Goal: Transaction & Acquisition: Purchase product/service

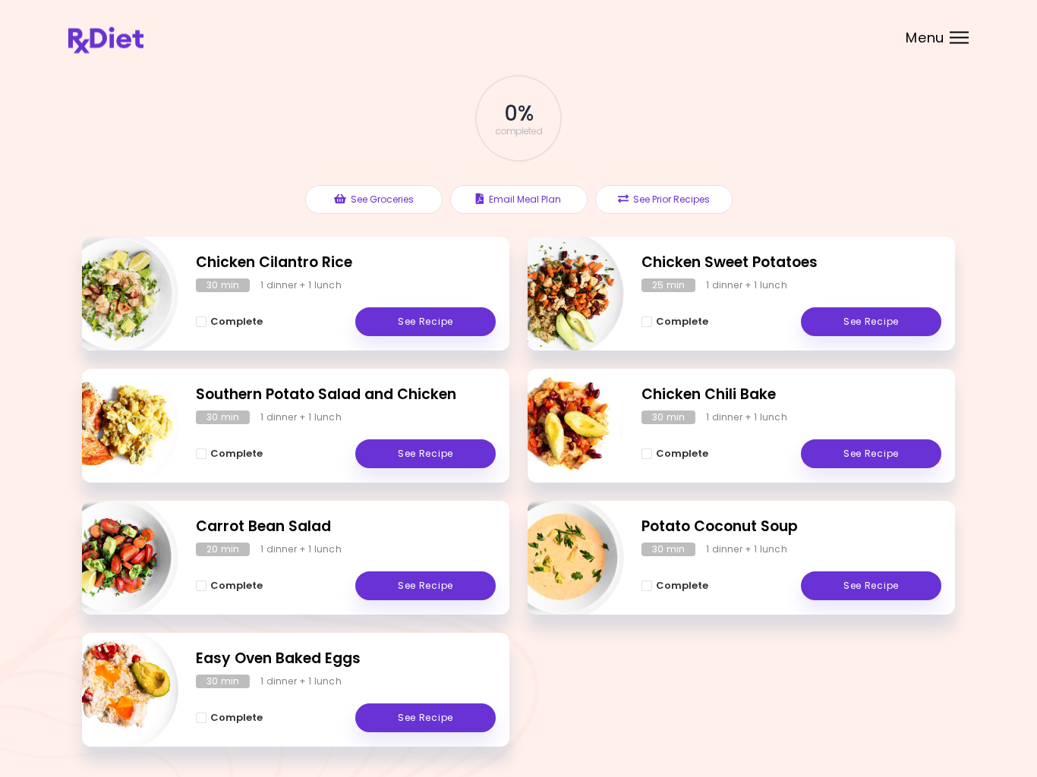
scroll to position [117, 0]
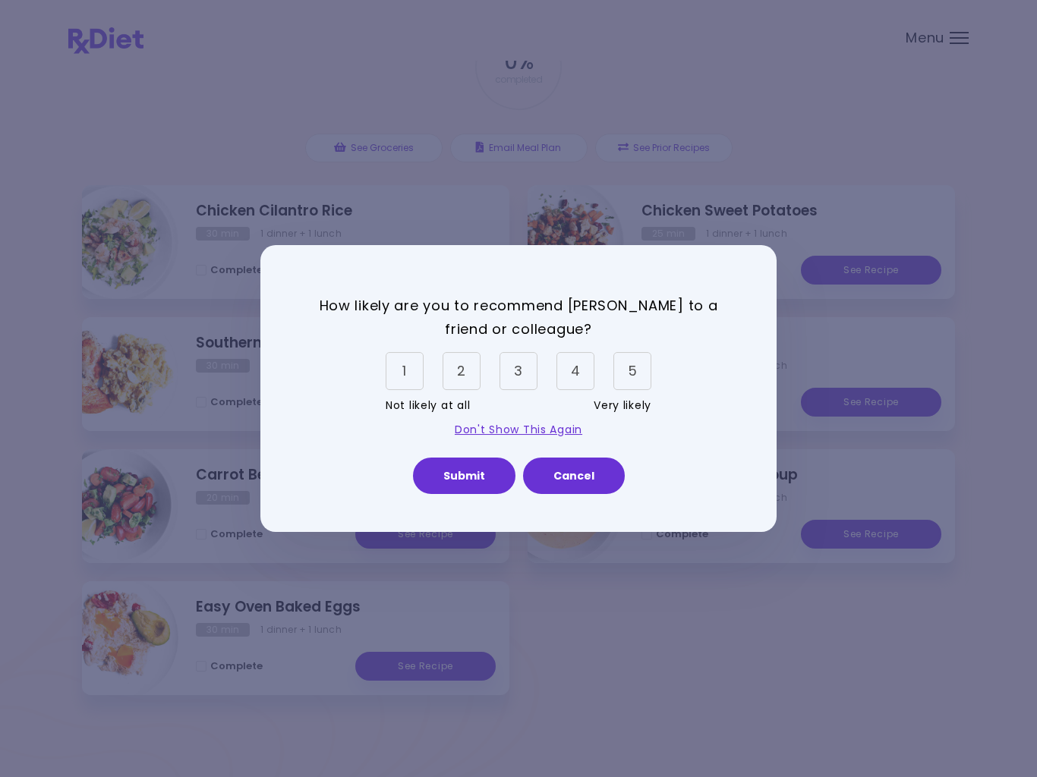
click at [583, 374] on div "4" at bounding box center [575, 371] width 38 height 38
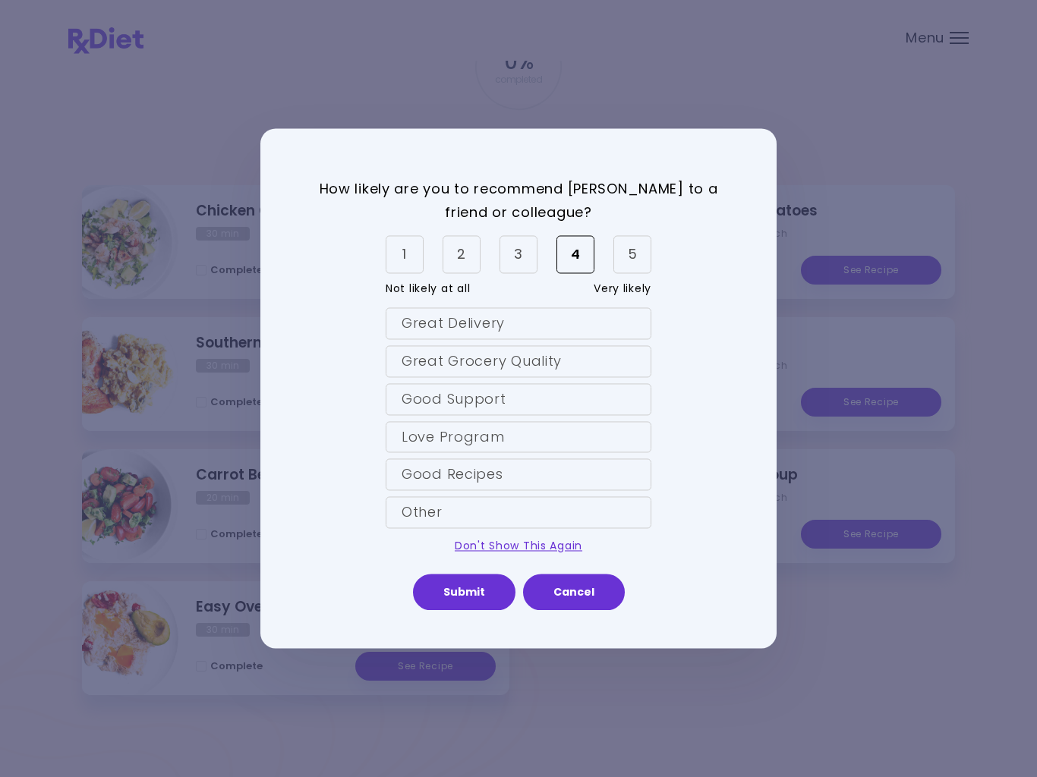
click at [449, 478] on div "Good Recipes" at bounding box center [518, 475] width 266 height 32
click at [531, 360] on div "Great Grocery Quality" at bounding box center [518, 361] width 266 height 32
click at [525, 476] on div "Good Recipes" at bounding box center [518, 475] width 266 height 32
click at [473, 589] on button "Submit" at bounding box center [464, 592] width 102 height 36
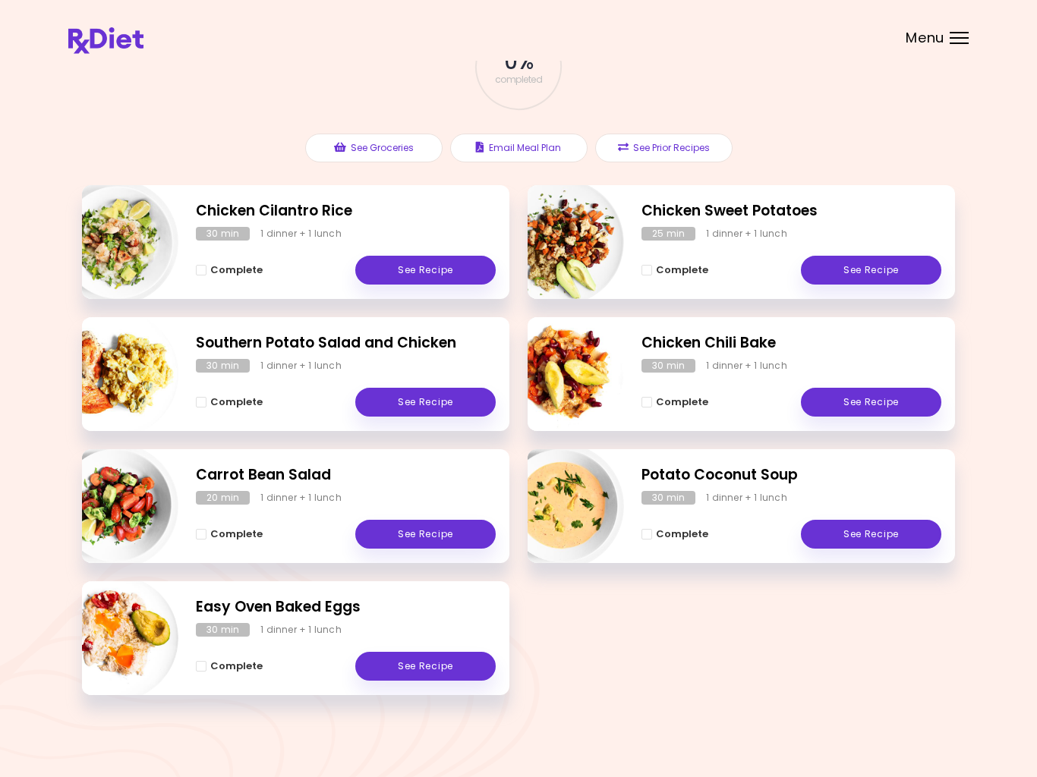
click at [399, 154] on button "See Groceries" at bounding box center [373, 148] width 137 height 29
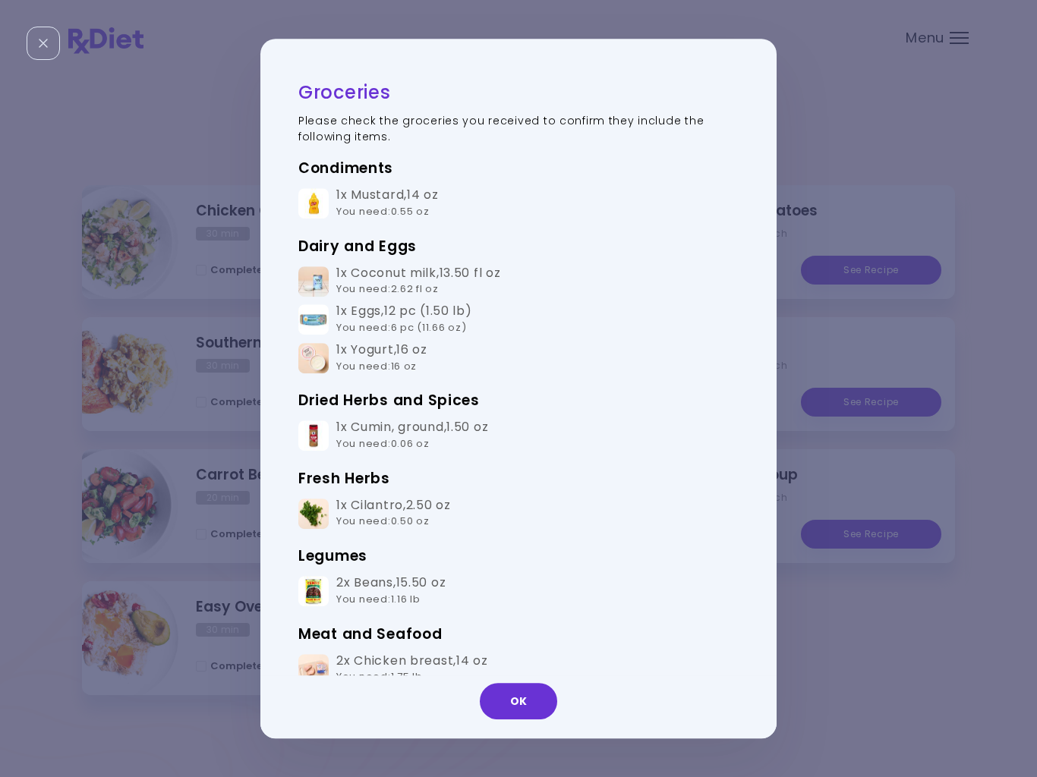
click at [529, 706] on button "OK" at bounding box center [518, 701] width 77 height 36
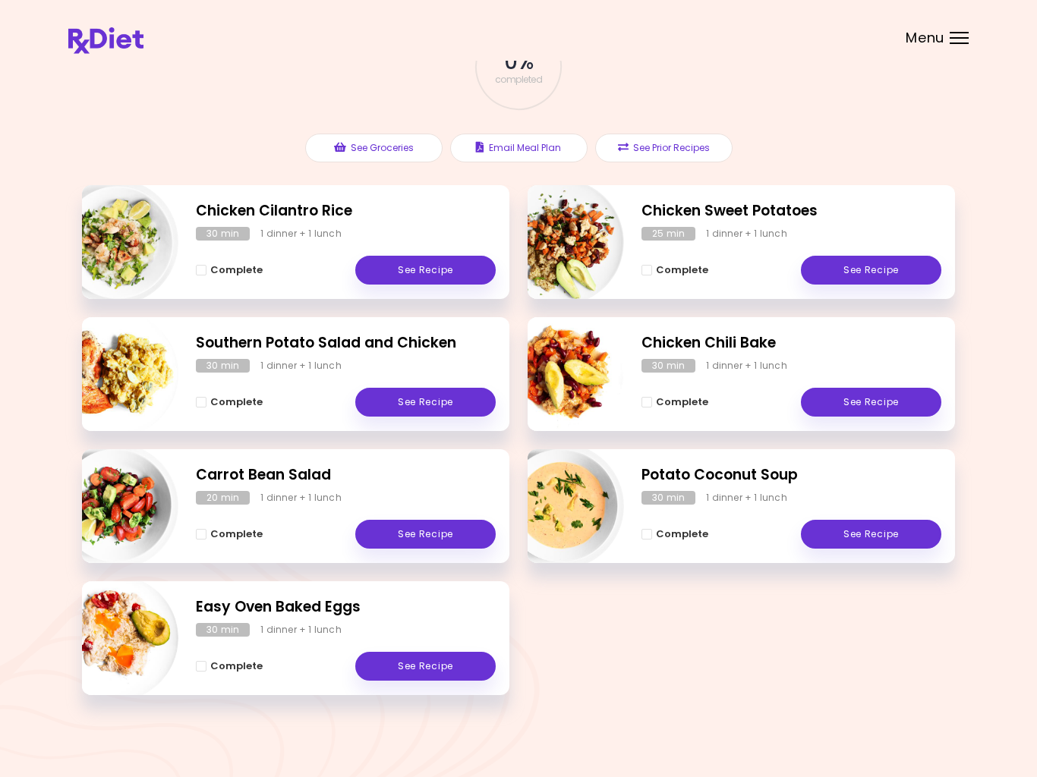
click at [535, 150] on button "Email Meal Plan" at bounding box center [518, 148] width 137 height 29
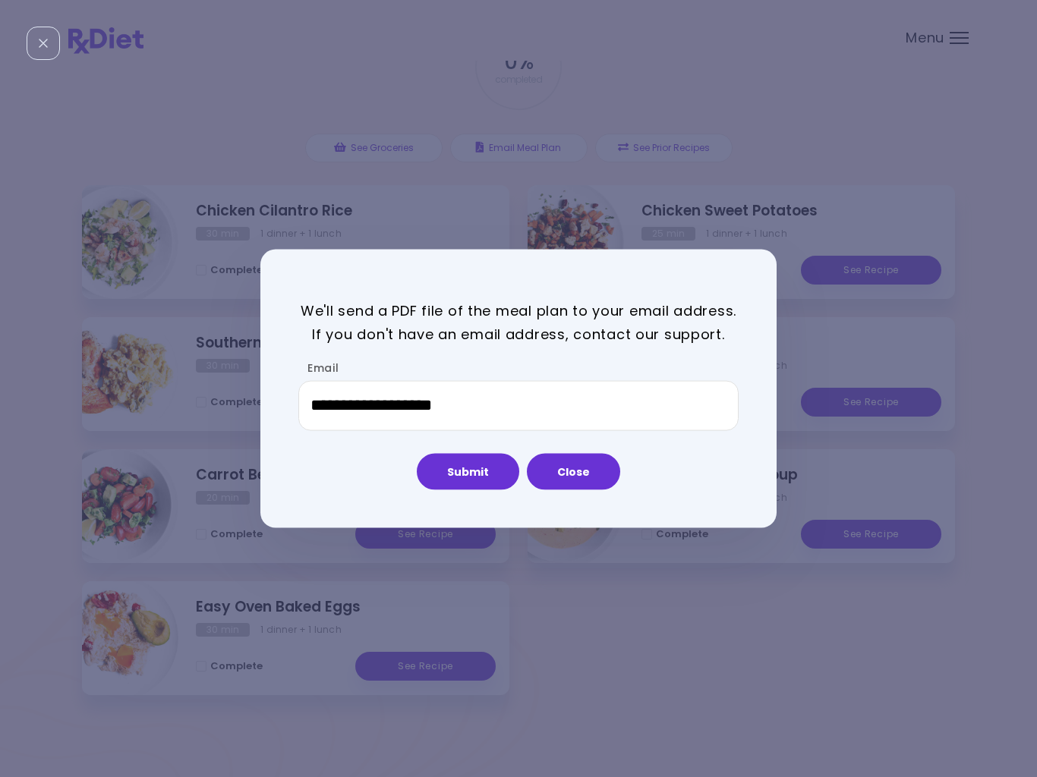
click at [588, 470] on button "Close" at bounding box center [573, 471] width 93 height 36
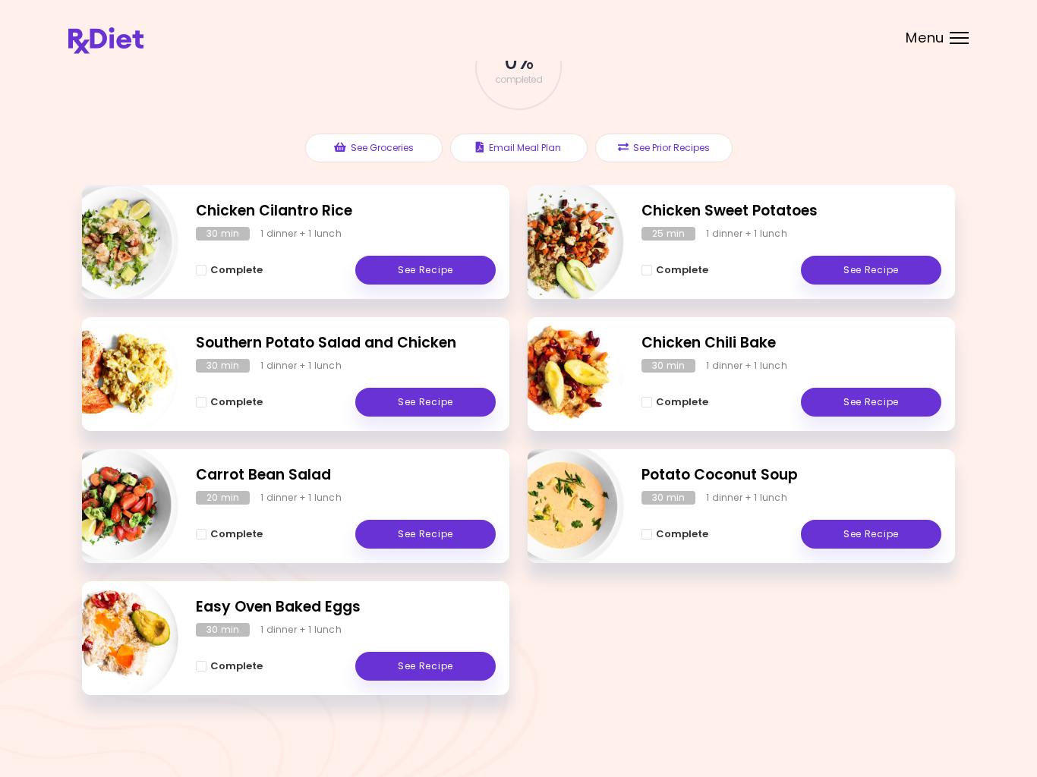
click at [700, 153] on button "See Prior Recipes" at bounding box center [663, 148] width 137 height 29
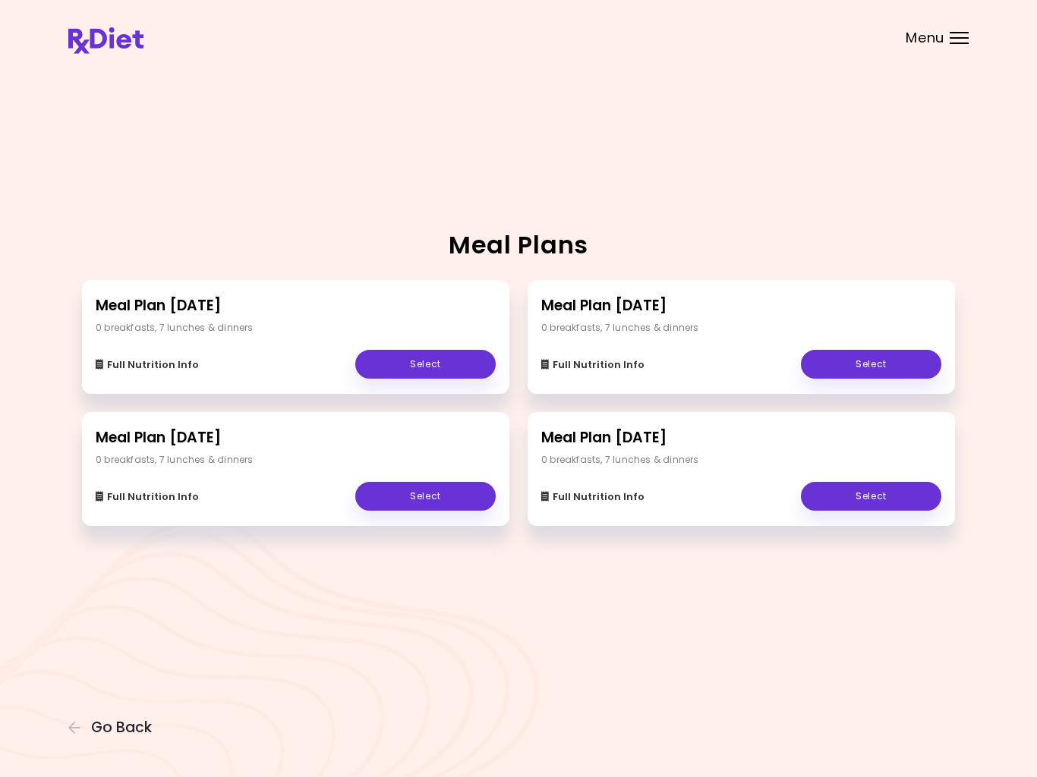
click at [851, 190] on div "Meal Plans Meal Plan [DATE] 0 breakfasts , 7 lunches & dinners Full Nutrition I…" at bounding box center [518, 388] width 1037 height 777
click at [942, 45] on span "Menu" at bounding box center [924, 38] width 39 height 14
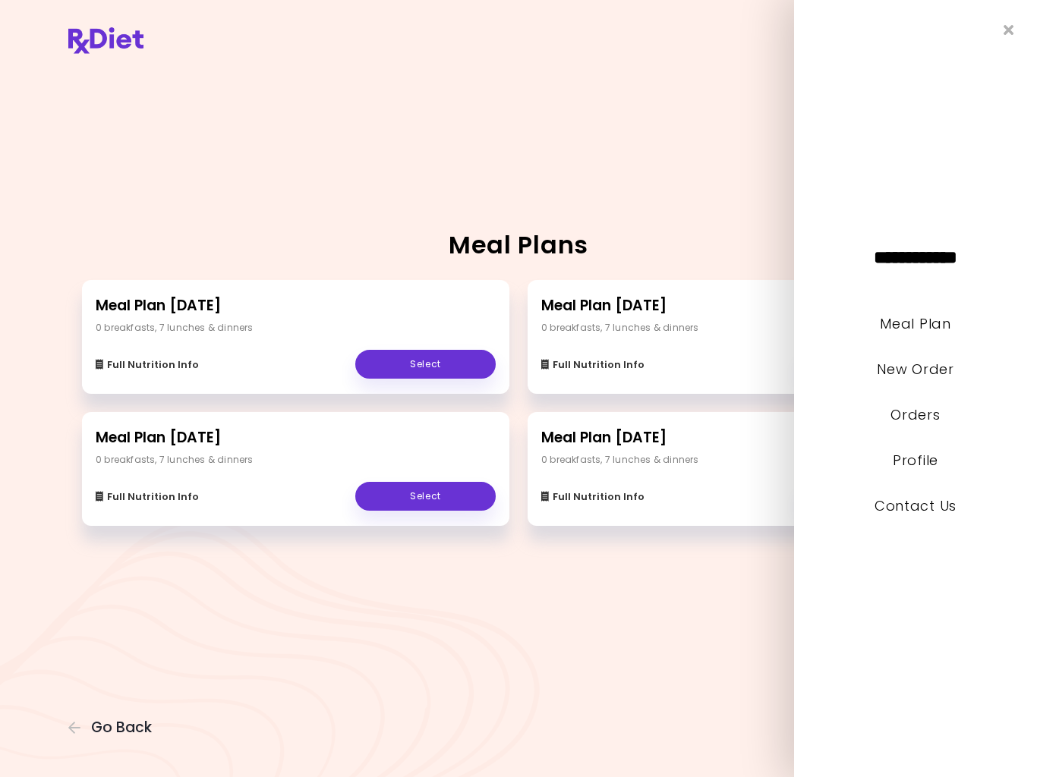
click at [938, 371] on link "New Order" at bounding box center [914, 369] width 77 height 19
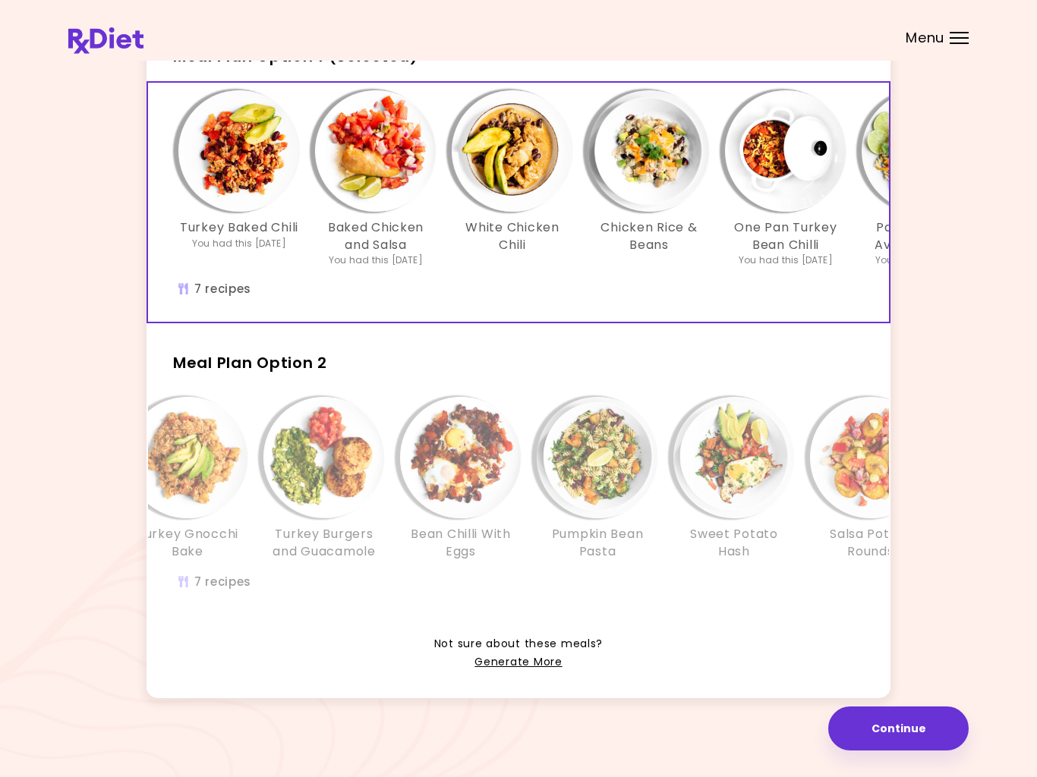
click at [514, 667] on link "Generate More" at bounding box center [517, 662] width 87 height 18
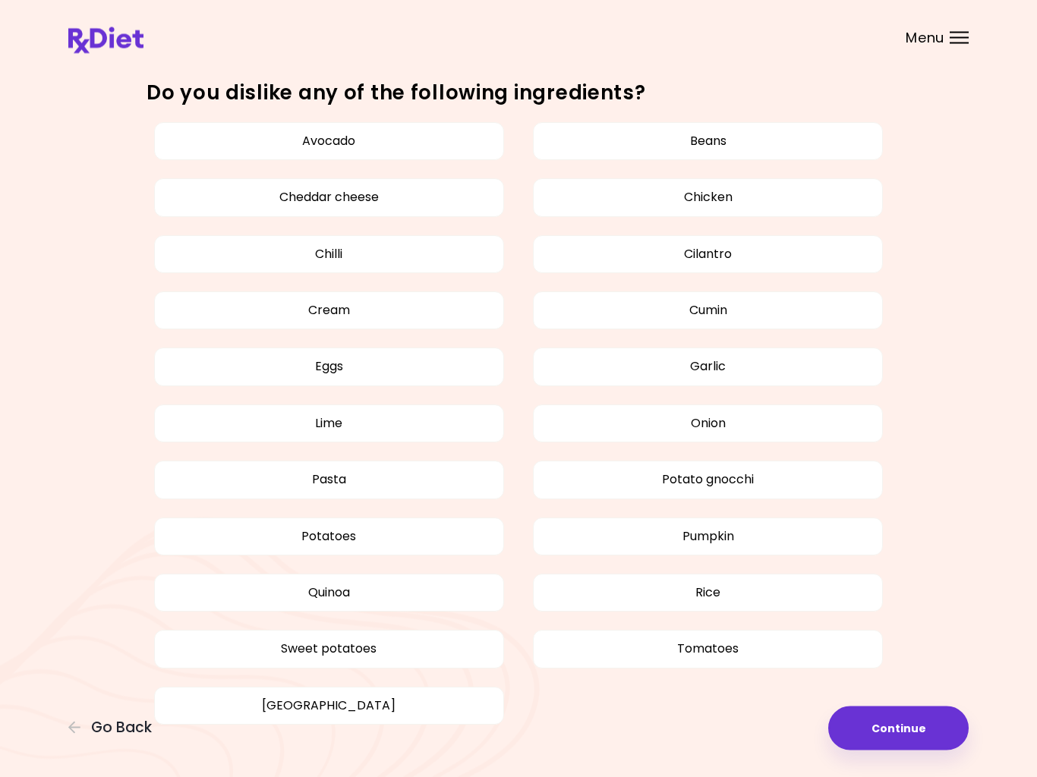
scroll to position [811, 0]
click at [69, 486] on div "Avocado Beans Cheddar cheese Chicken Chilli Cilantro Cream Cumin Eggs Garlic Li…" at bounding box center [518, 433] width 900 height 640
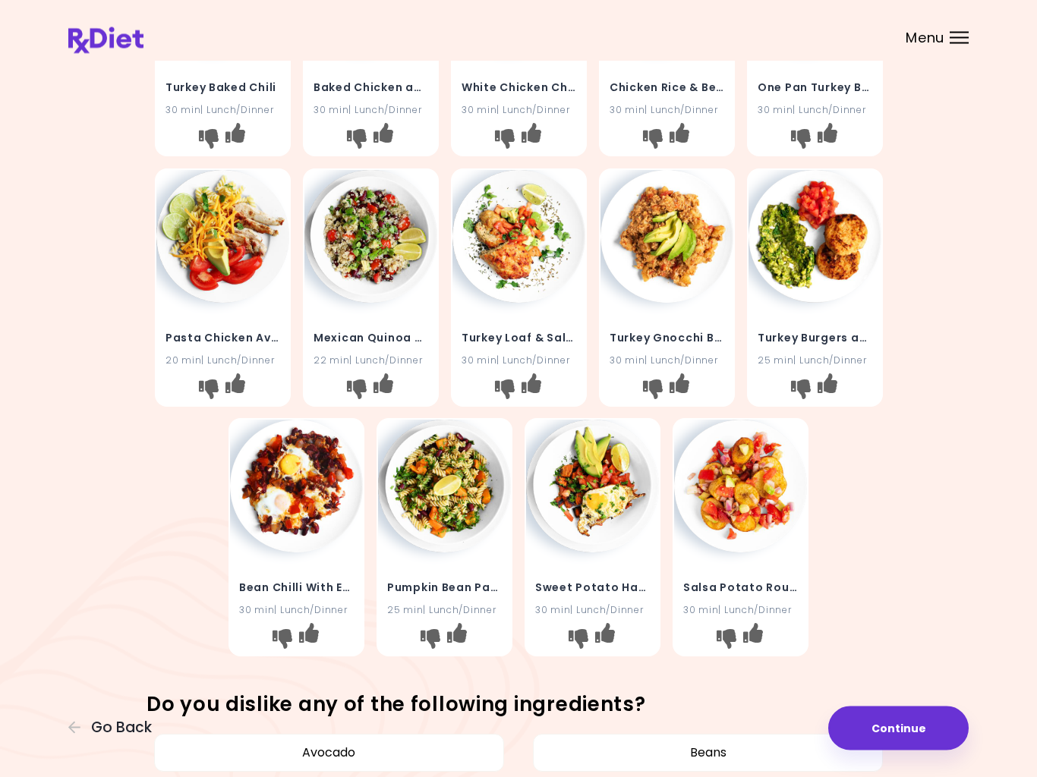
scroll to position [200, 0]
click at [98, 407] on div "Turkey Baked Chili 30 min | Lunch/Dinner Baked Chicken and Salsa 30 min | Lunch…" at bounding box center [518, 287] width 900 height 750
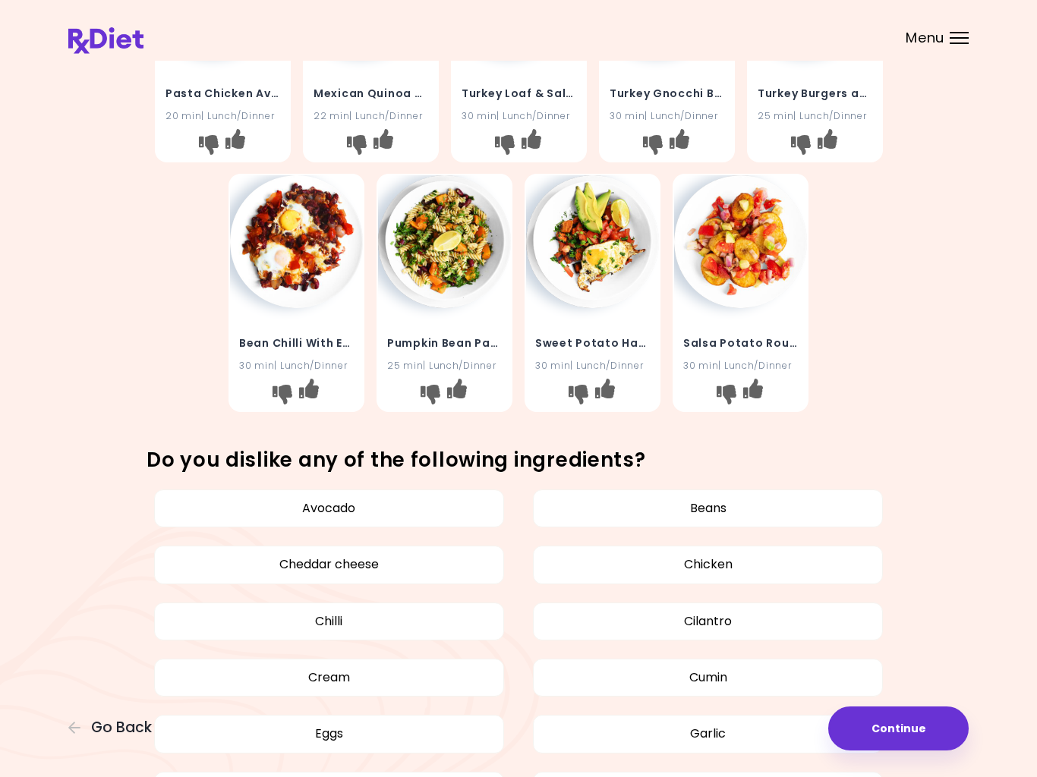
scroll to position [442, 0]
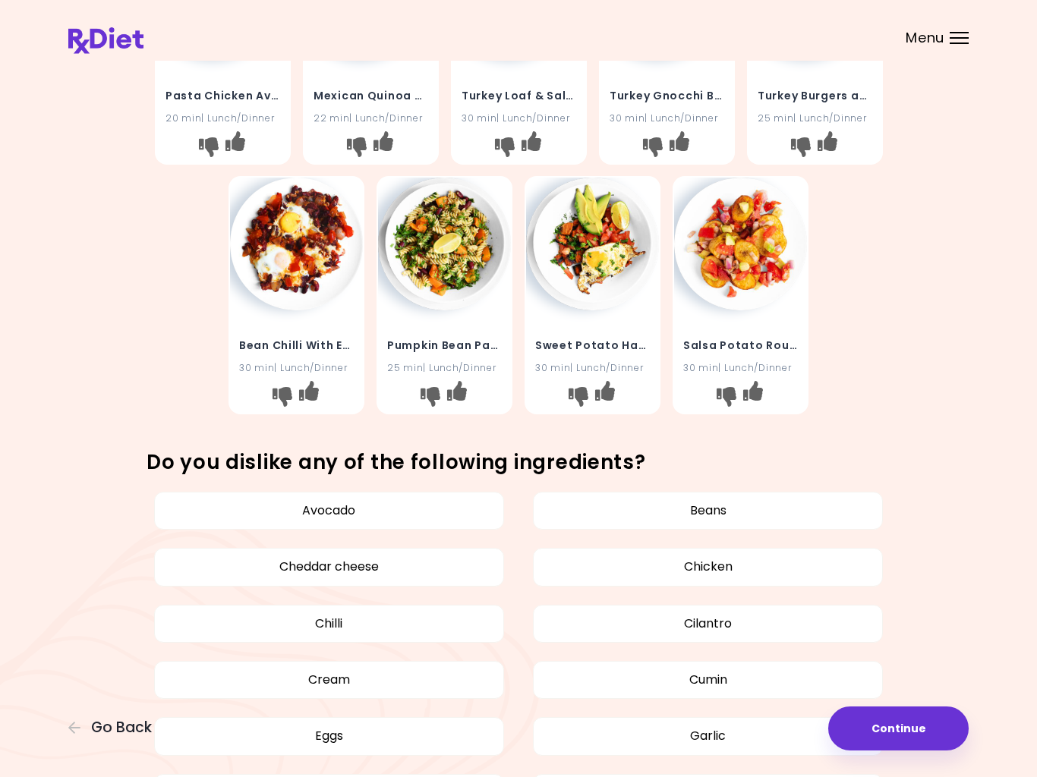
click at [725, 393] on icon "I don't like this recipe" at bounding box center [726, 397] width 20 height 20
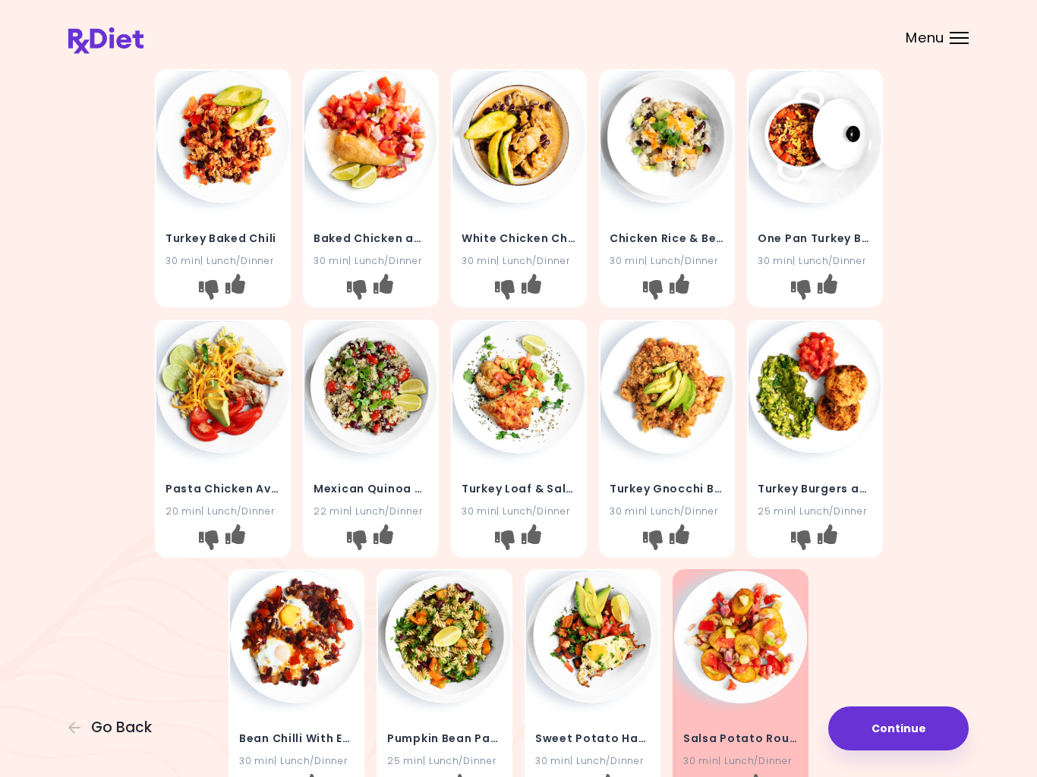
scroll to position [51, 0]
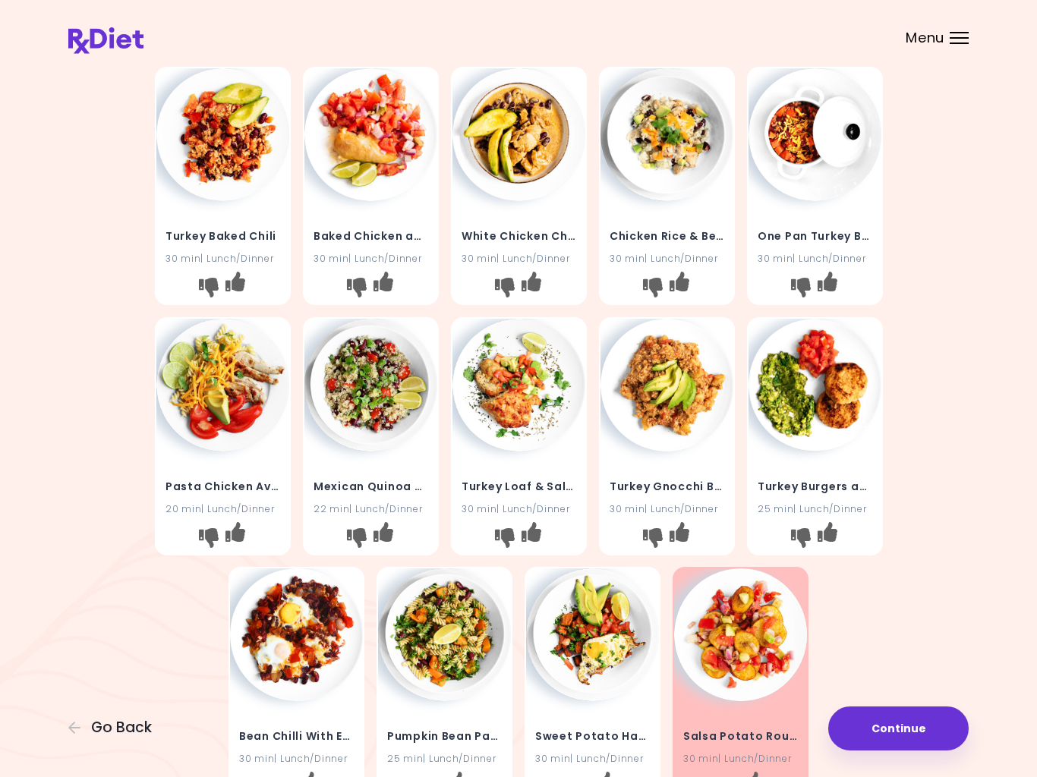
click at [41, 439] on div "Provide Feedback Turkey Baked Chili 30 min | Lunch/Dinner Baked Chicken and Sal…" at bounding box center [518, 763] width 1037 height 1628
click at [661, 745] on div "Turkey Baked Chili 30 min | Lunch/Dinner Baked Chicken and Salsa 30 min | Lunch…" at bounding box center [518, 436] width 728 height 750
click at [635, 731] on h4 "Sweet Potato Hash" at bounding box center [592, 737] width 115 height 24
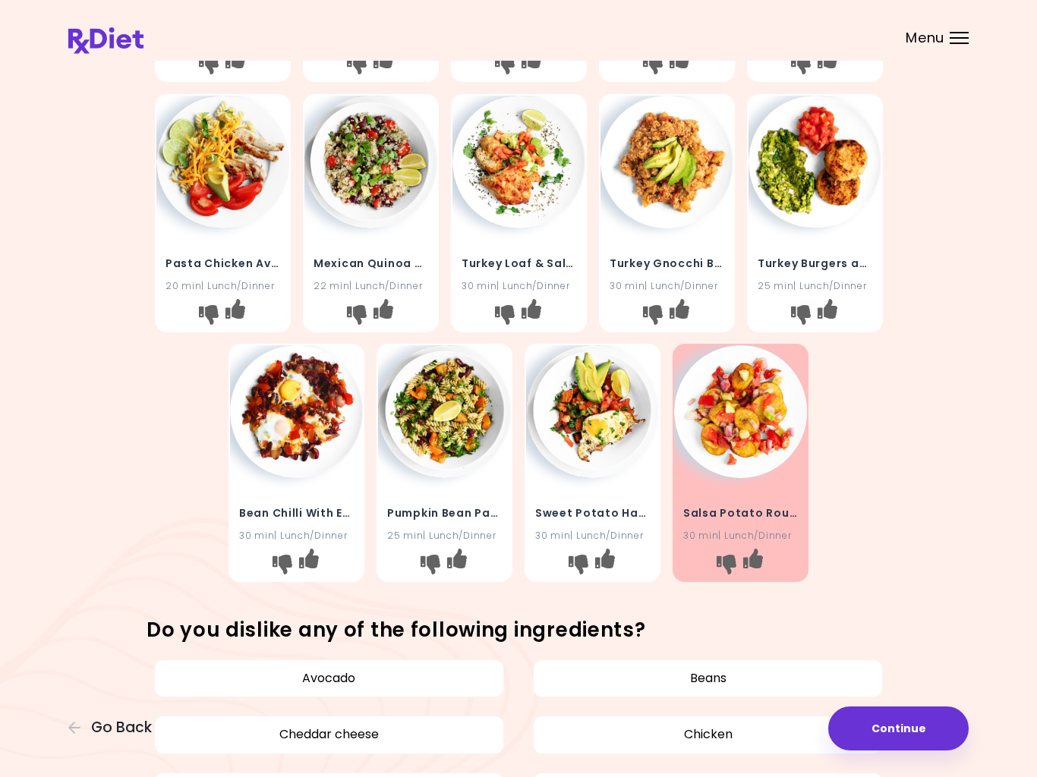
scroll to position [276, 0]
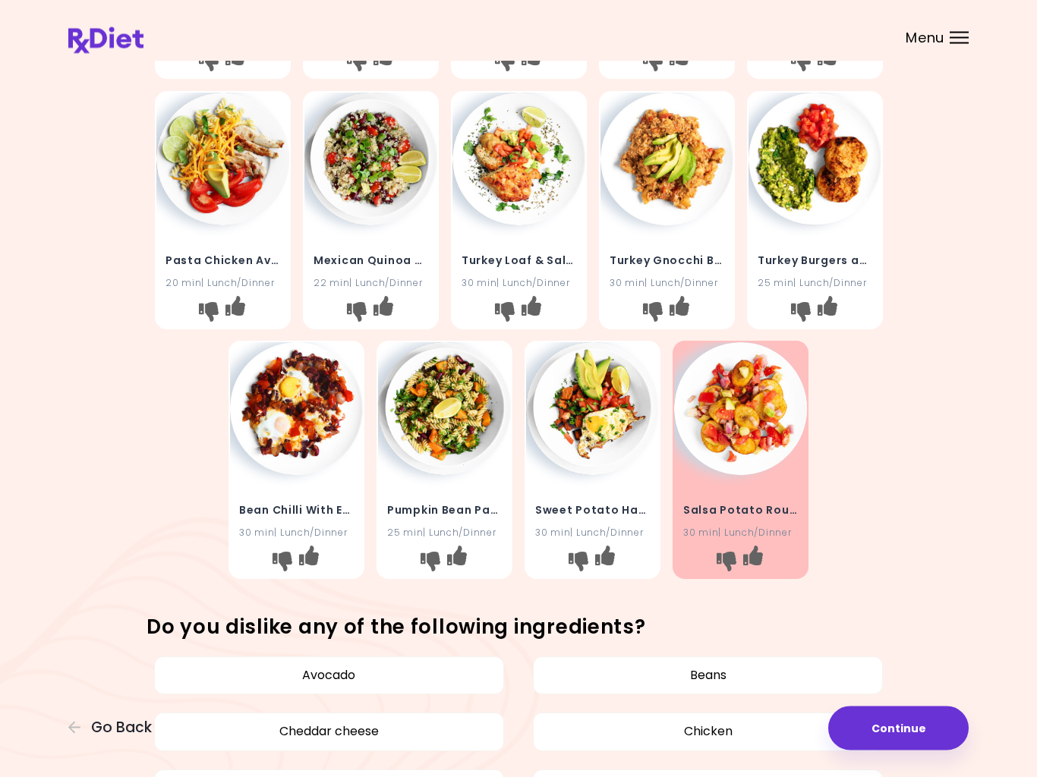
click at [576, 555] on icon "I don't like this recipe" at bounding box center [578, 562] width 20 height 20
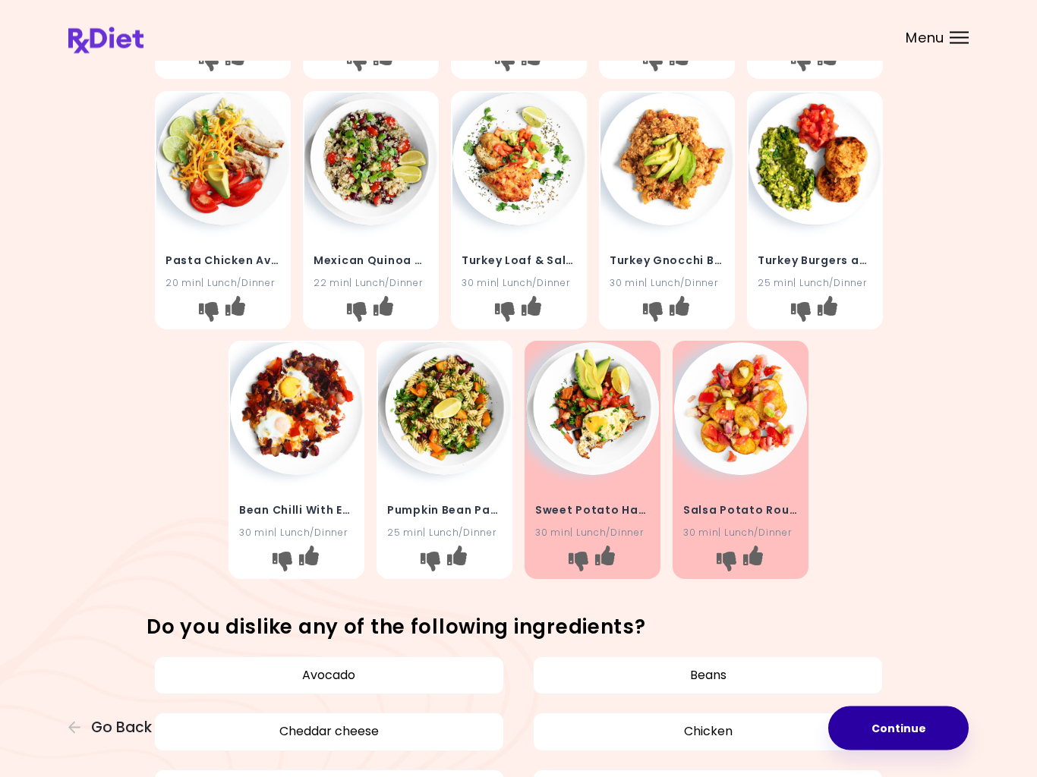
click at [891, 735] on button "Continue" at bounding box center [898, 728] width 140 height 44
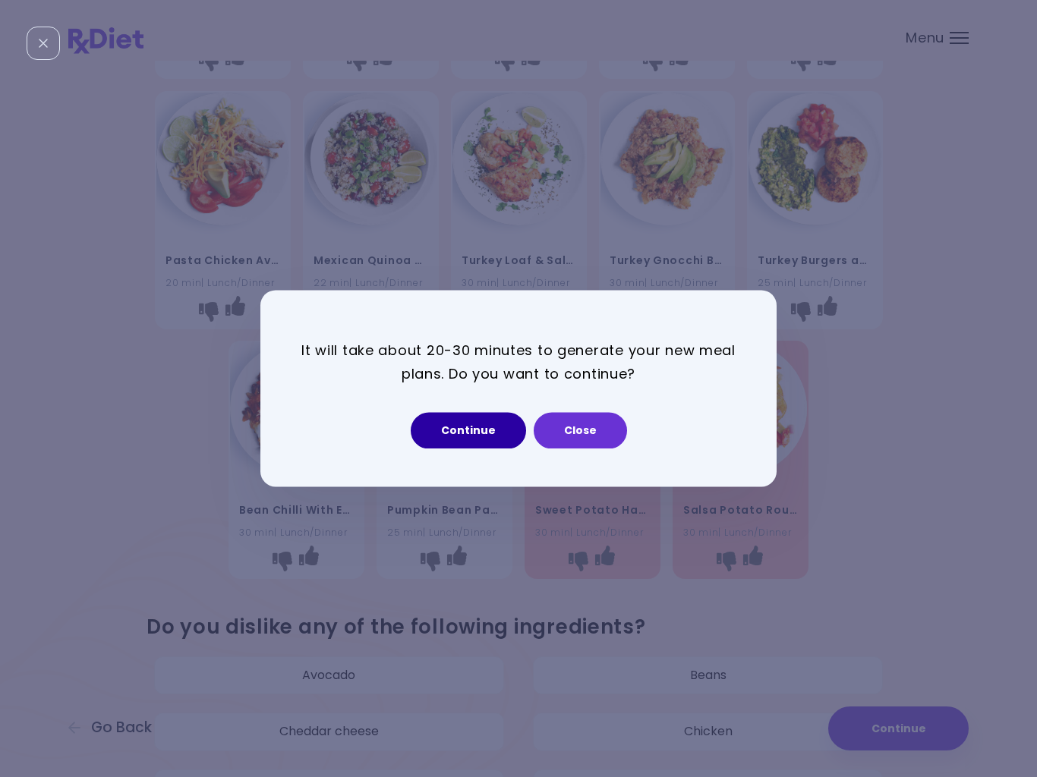
click at [470, 433] on button "Continue" at bounding box center [468, 431] width 115 height 36
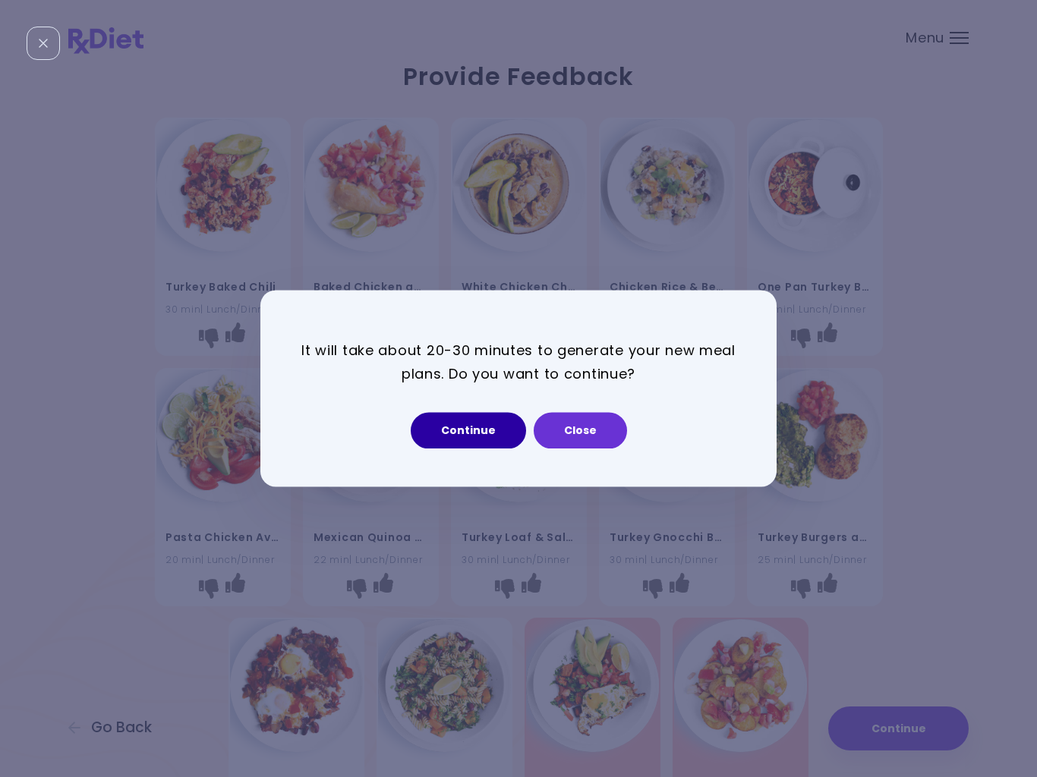
select select "*"
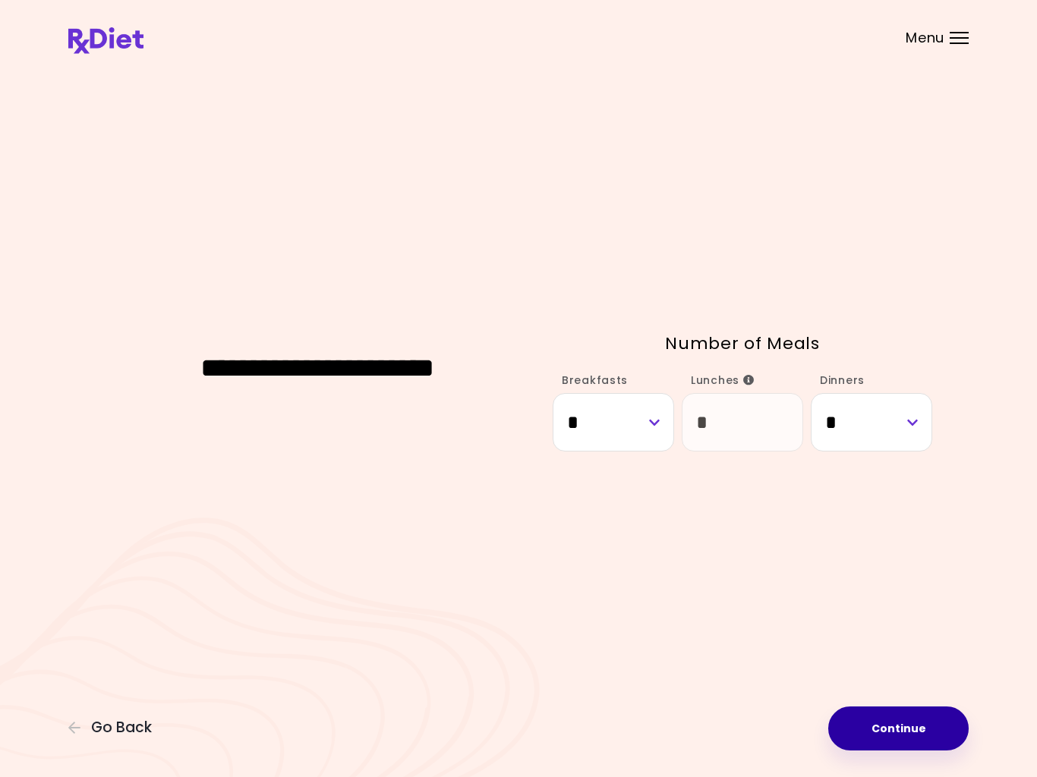
click at [905, 727] on button "Continue" at bounding box center [898, 728] width 140 height 44
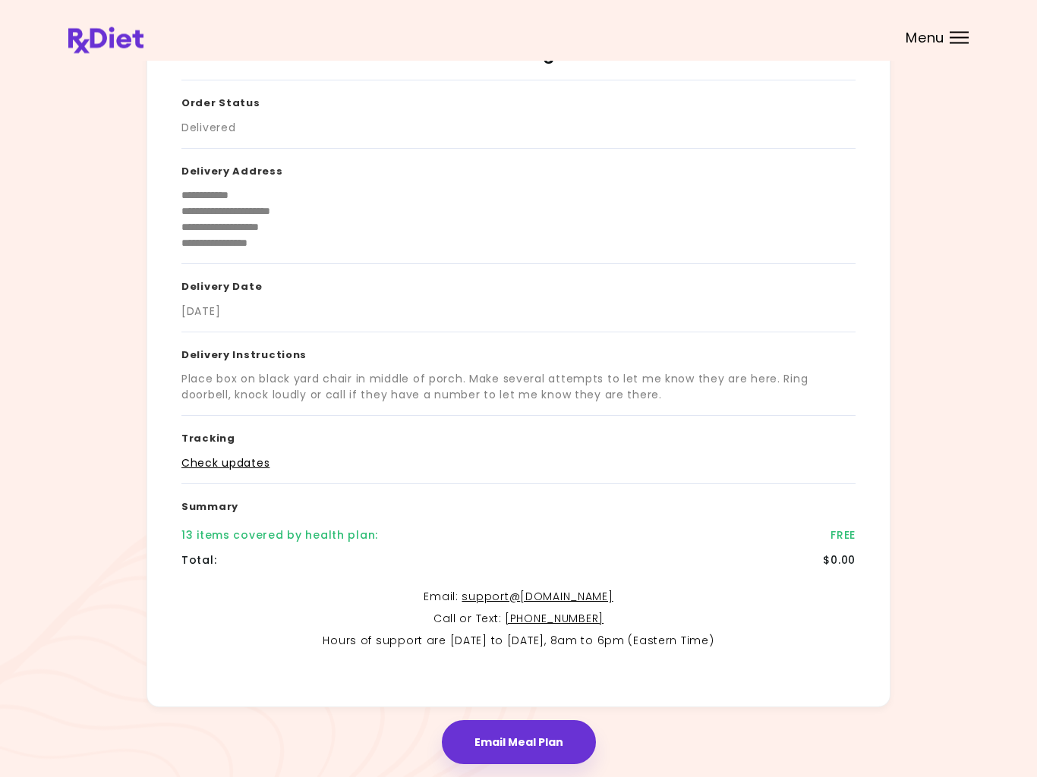
scroll to position [65, 0]
click at [64, 362] on div "**********" at bounding box center [518, 381] width 1037 height 892
click at [656, 756] on div "Email Meal Plan" at bounding box center [518, 734] width 900 height 57
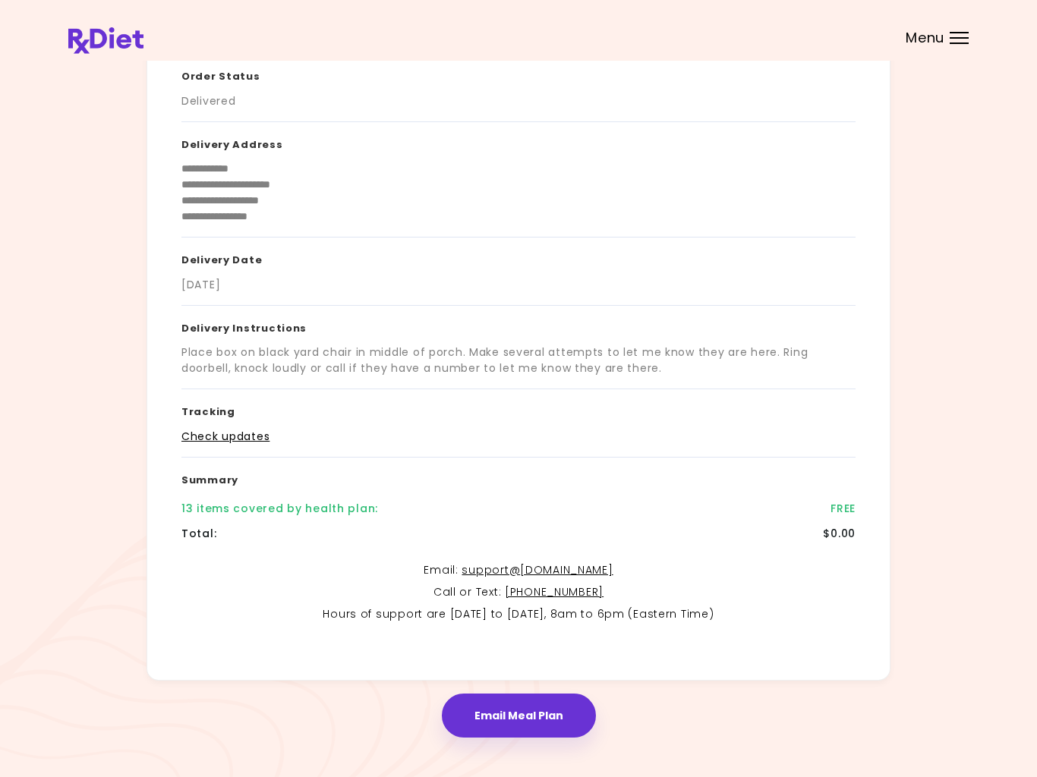
scroll to position [112, 0]
